Goal: Information Seeking & Learning: Learn about a topic

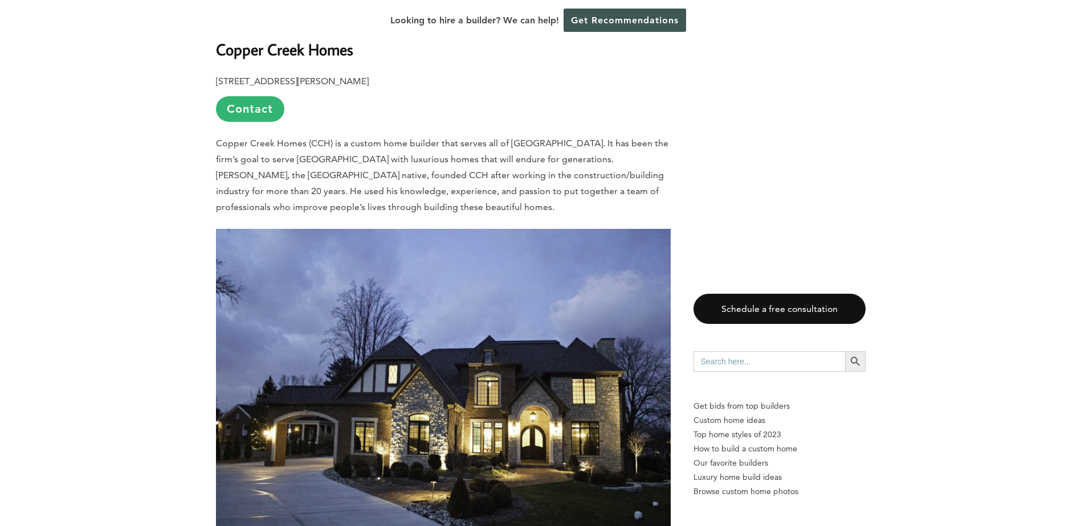
scroll to position [2108, 0]
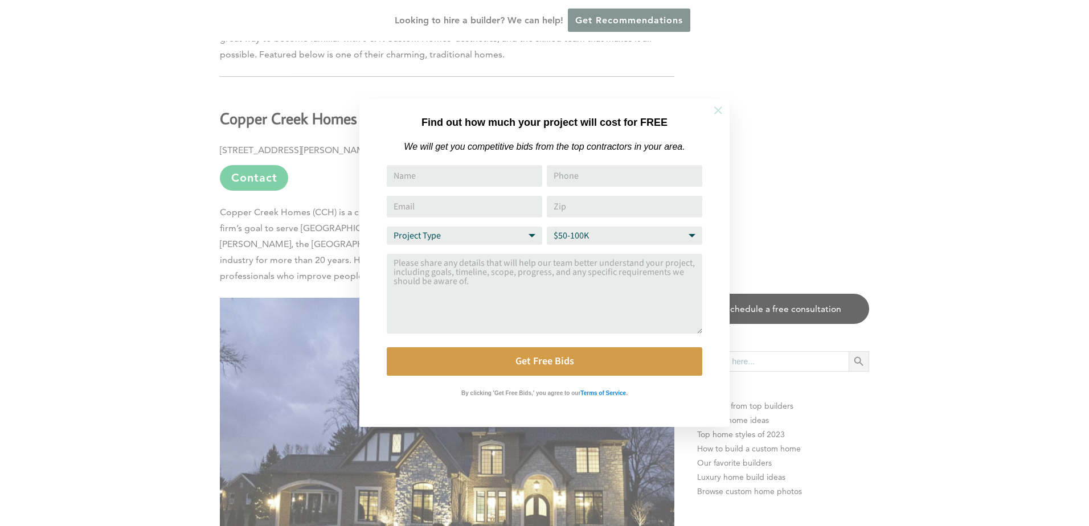
click at [729, 108] on button at bounding box center [718, 111] width 40 height 40
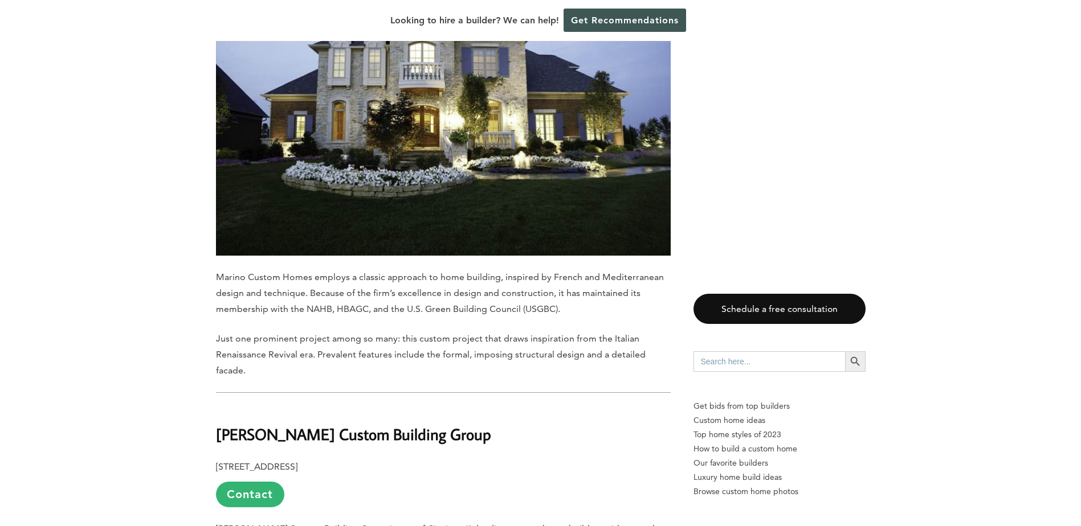
scroll to position [7576, 0]
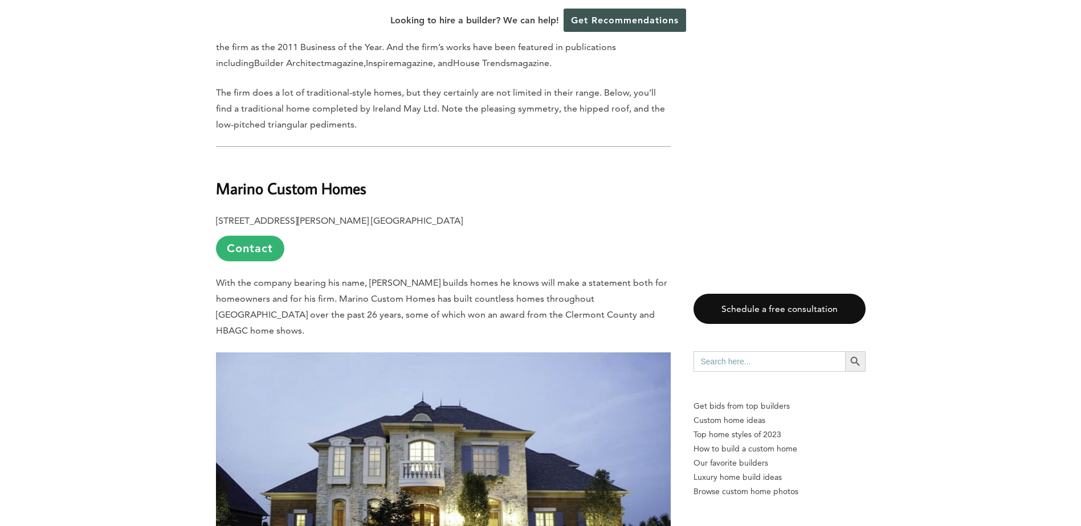
click at [235, 178] on b "Marino Custom Homes" at bounding box center [291, 188] width 150 height 20
drag, startPoint x: 235, startPoint y: 125, endPoint x: 321, endPoint y: 124, distance: 85.5
click at [321, 178] on b "Marino Custom Homes" at bounding box center [291, 188] width 150 height 20
copy b "Marino Custom Homes"
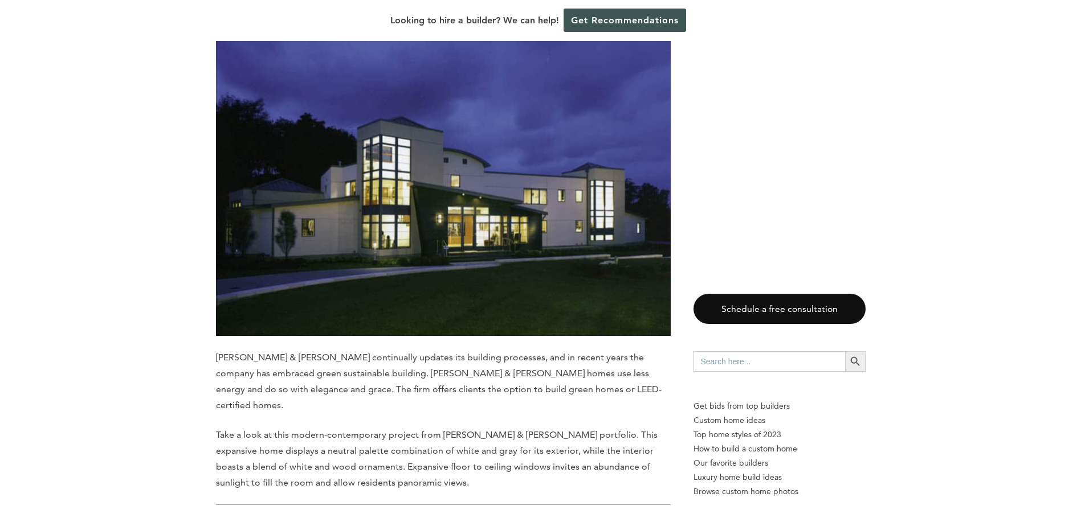
scroll to position [6266, 0]
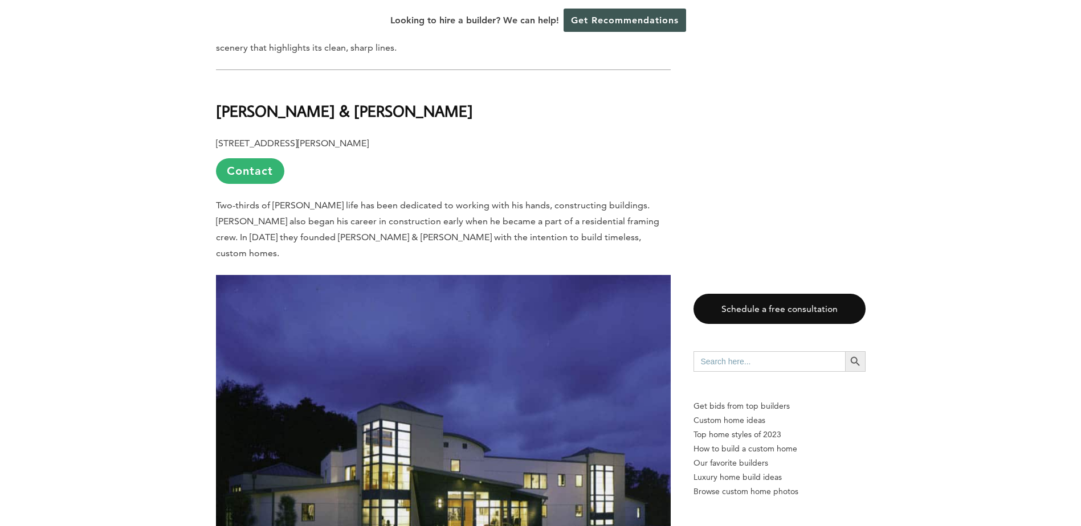
click at [257, 101] on b "[PERSON_NAME] & [PERSON_NAME]" at bounding box center [344, 111] width 257 height 20
drag, startPoint x: 257, startPoint y: 84, endPoint x: 295, endPoint y: 82, distance: 38.2
click at [295, 101] on b "[PERSON_NAME] & [PERSON_NAME]" at bounding box center [344, 111] width 257 height 20
copy b "[PERSON_NAME] & [PERSON_NAME]"
